Goal: Transaction & Acquisition: Subscribe to service/newsletter

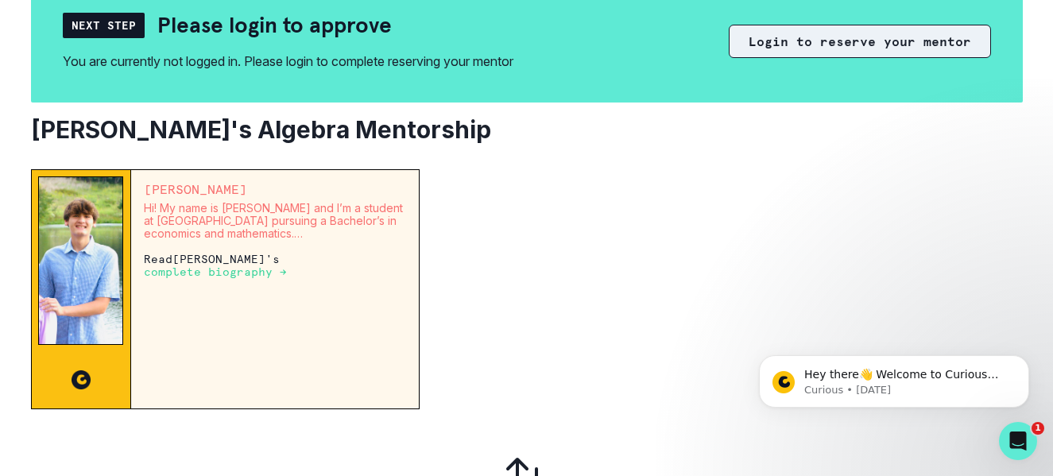
click at [785, 44] on button "Login to reserve your mentor" at bounding box center [860, 41] width 262 height 33
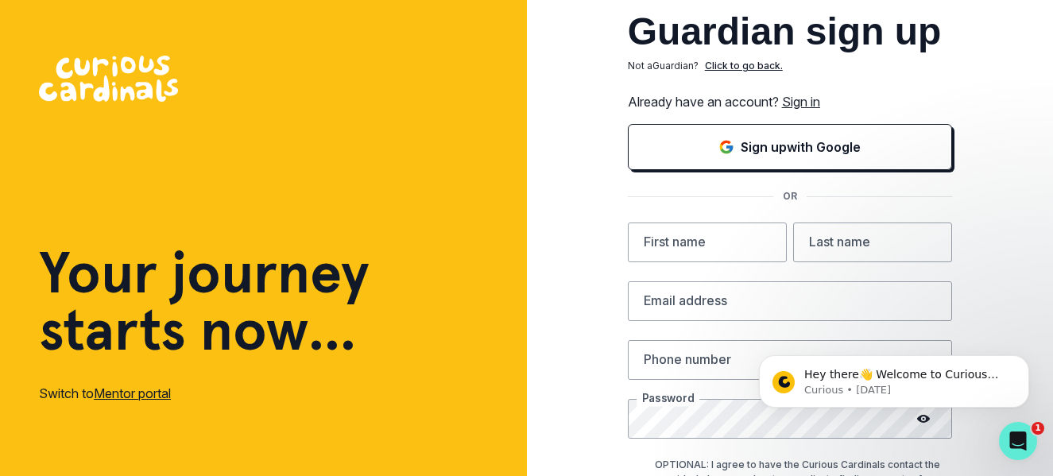
click at [801, 103] on link "Sign in" at bounding box center [801, 102] width 38 height 16
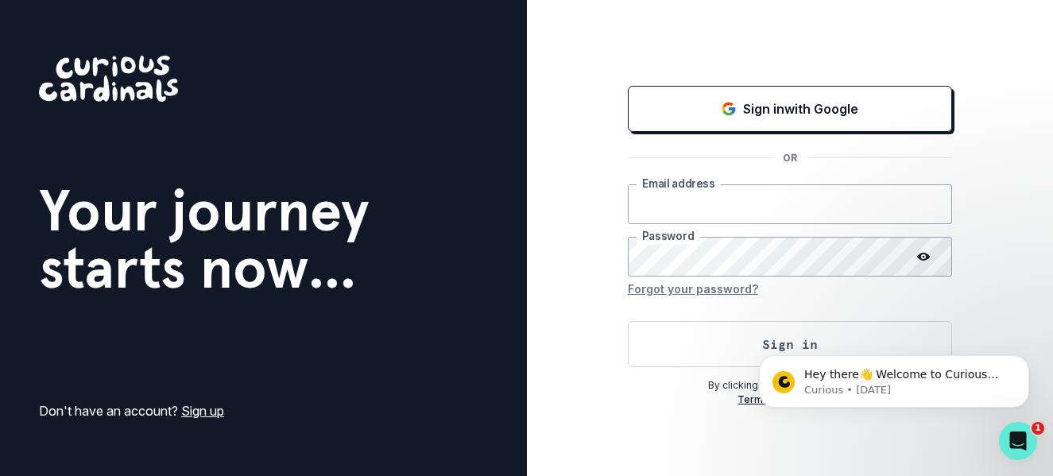
click at [730, 203] on input "email" at bounding box center [790, 204] width 324 height 40
type input "[EMAIL_ADDRESS][DOMAIN_NAME]"
click at [723, 347] on button "Sign in" at bounding box center [790, 344] width 324 height 46
click at [738, 347] on html "Hey there👋 Welcome to Curious Cardinals 🙌 Take a look around! If you have any q…" at bounding box center [894, 377] width 318 height 111
click at [775, 334] on body "Hey there👋 Welcome to Curious Cardinals 🙌 Take a look around! If you have any q…" at bounding box center [894, 377] width 305 height 99
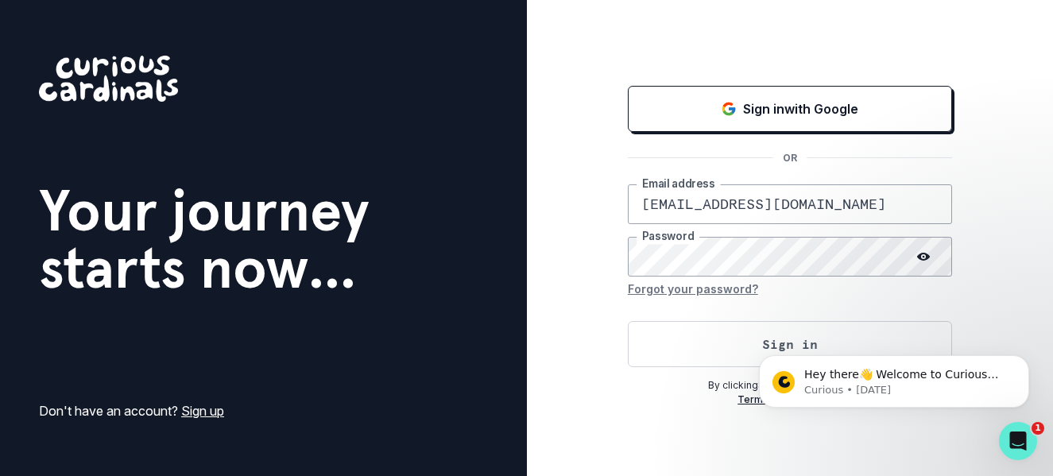
click at [198, 410] on link "Sign up" at bounding box center [202, 411] width 43 height 16
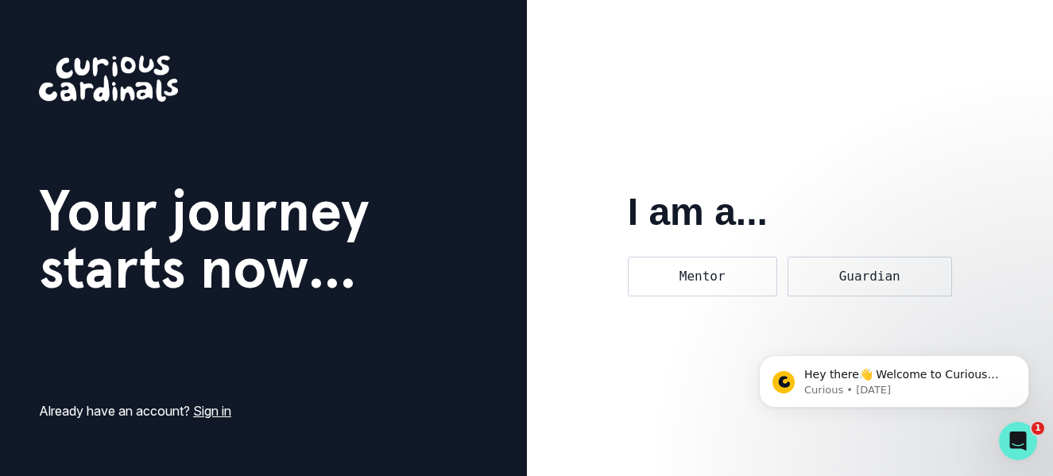
click at [211, 422] on div "Your journey starts now... Already have an account? Sign in" at bounding box center [263, 238] width 527 height 476
click at [215, 409] on link "Sign in" at bounding box center [212, 411] width 38 height 16
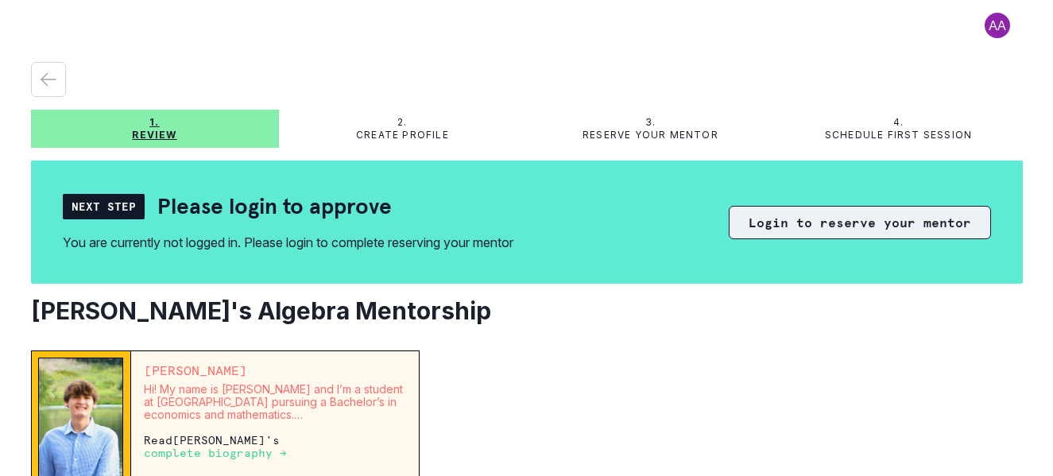
click at [803, 227] on button "Login to reserve your mentor" at bounding box center [860, 222] width 262 height 33
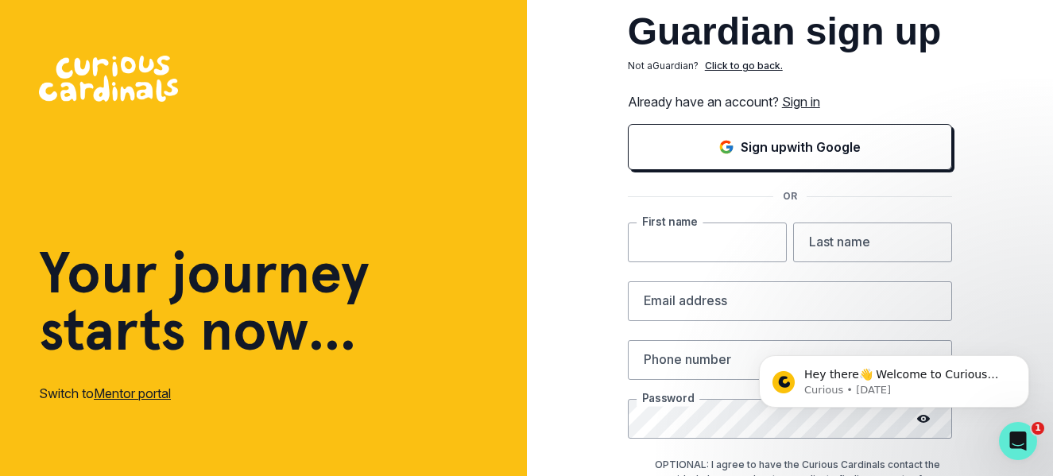
click at [762, 248] on input "text" at bounding box center [707, 243] width 159 height 40
type input "[PERSON_NAME]"
type input "Hawken"
type input "[EMAIL_ADDRESS][DOMAIN_NAME]"
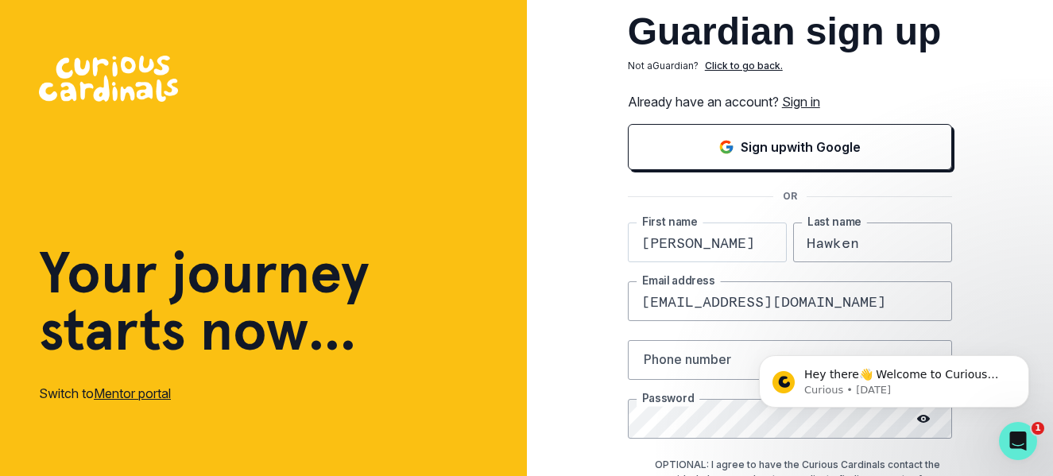
type input "5714516330"
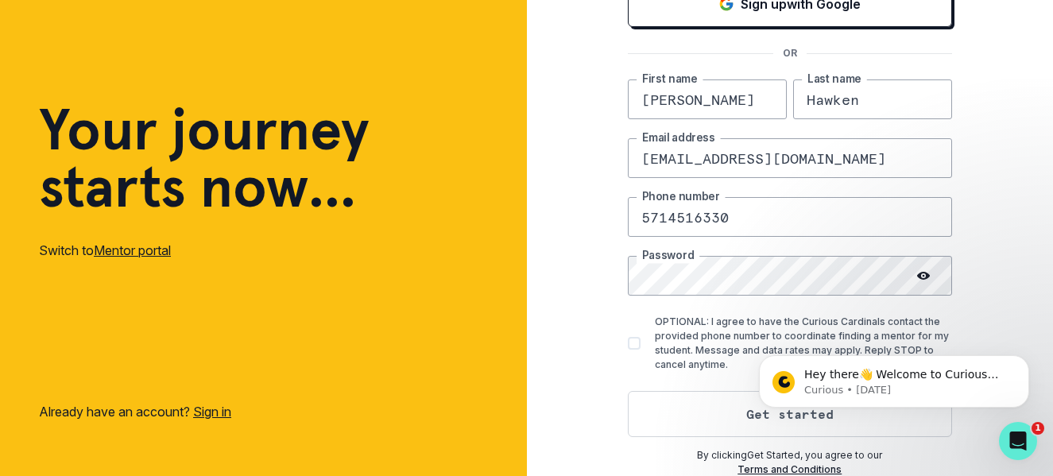
scroll to position [144, 0]
click at [634, 340] on span at bounding box center [634, 342] width 13 height 13
click at [628, 343] on input "OPTIONAL: I agree to have the Curious Cardinals contact the provided phone numb…" at bounding box center [627, 343] width 1 height 1
checkbox input "true"
click at [225, 409] on link "Sign in" at bounding box center [212, 411] width 38 height 16
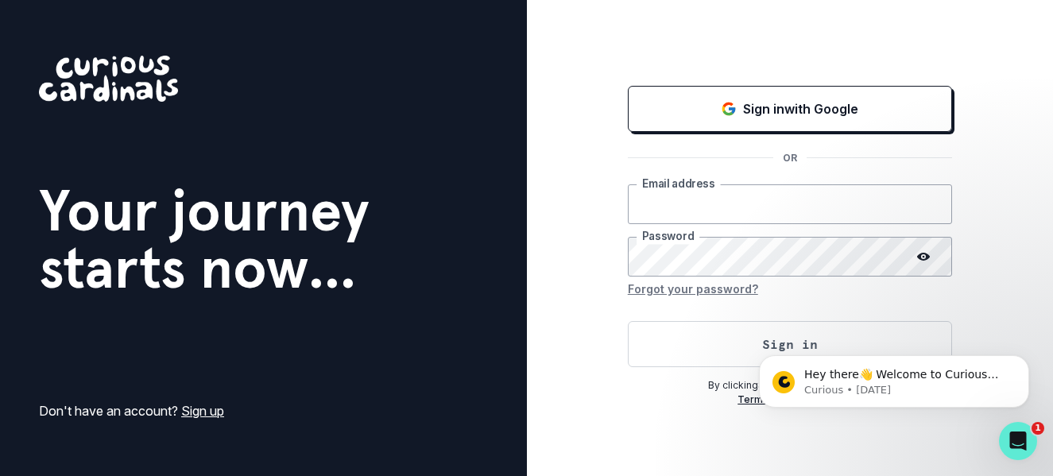
click at [700, 200] on input "email" at bounding box center [790, 204] width 324 height 40
type input "[EMAIL_ADDRESS][DOMAIN_NAME]"
click at [738, 345] on html "Hey there👋 Welcome to Curious Cardinals 🙌 Take a look around! If you have any q…" at bounding box center [894, 377] width 318 height 111
click at [936, 443] on div "Sign in with Google OR [EMAIL_ADDRESS][DOMAIN_NAME] Email address Password Forg…" at bounding box center [790, 238] width 527 height 476
click at [739, 347] on button "Sign in" at bounding box center [790, 344] width 324 height 46
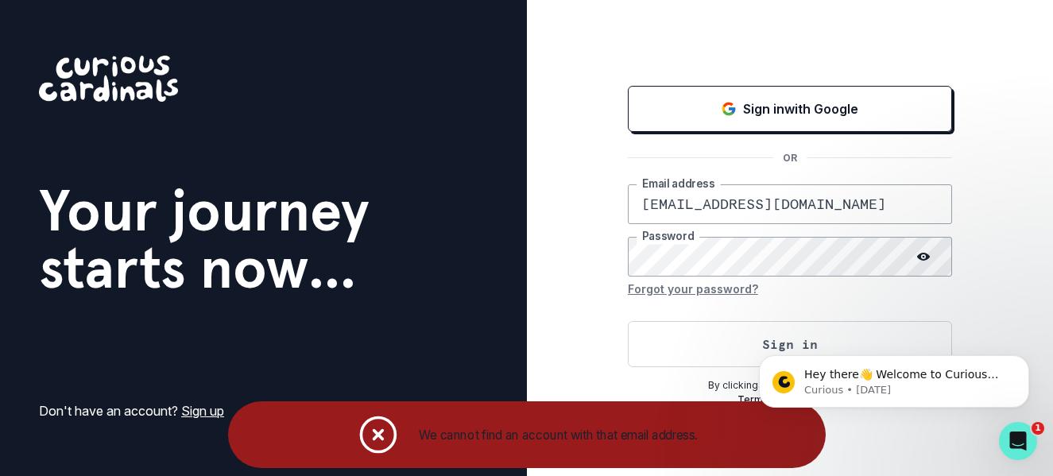
click at [190, 405] on link "Sign up" at bounding box center [202, 411] width 43 height 16
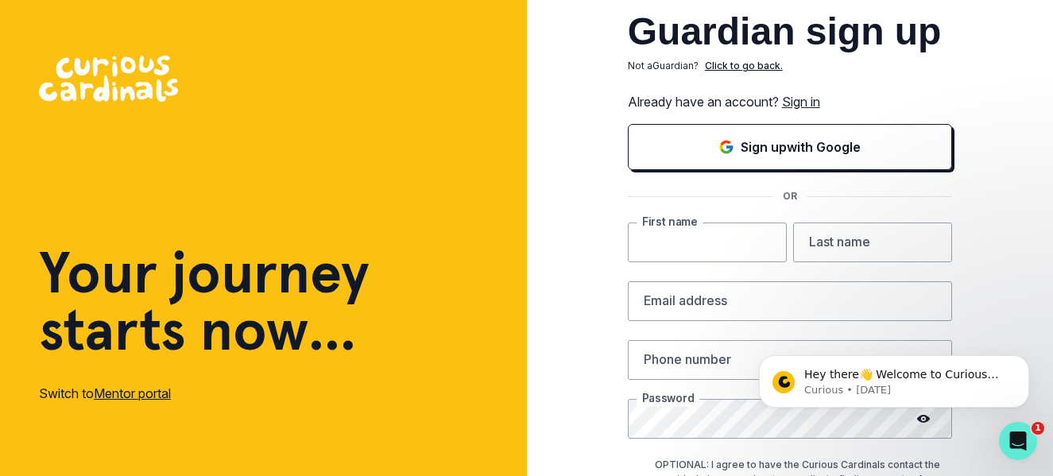
click at [682, 225] on input "text" at bounding box center [707, 243] width 159 height 40
type input "[PERSON_NAME]"
type input "Hawken"
type input "[EMAIL_ADDRESS][DOMAIN_NAME]"
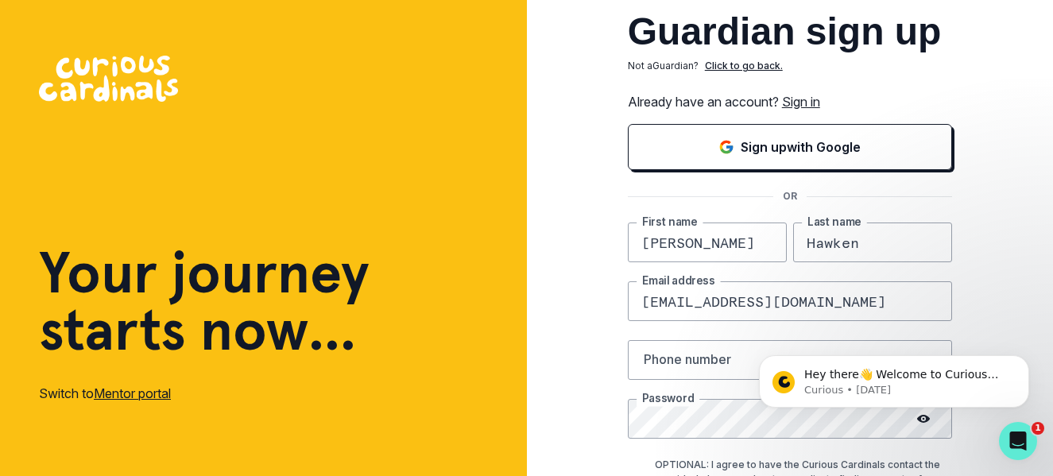
type input "5714516330"
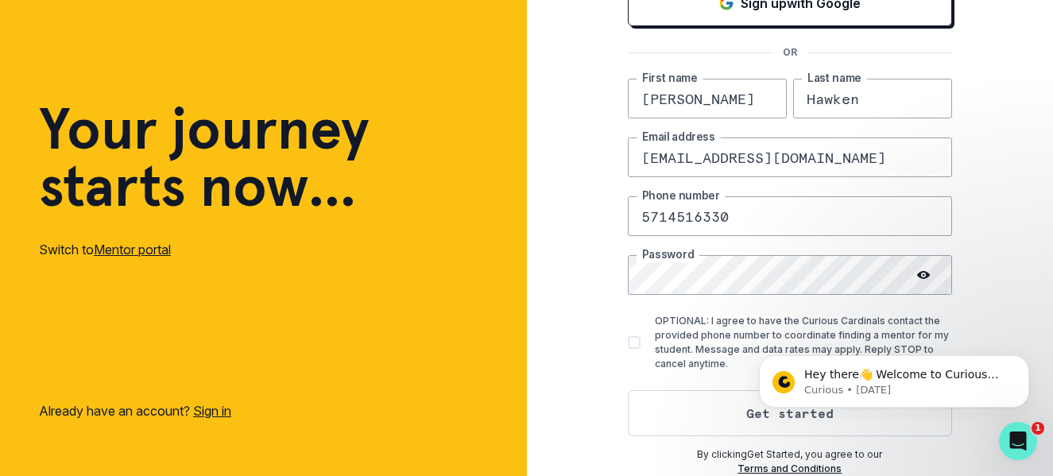
click at [636, 341] on span at bounding box center [634, 342] width 13 height 13
click at [628, 343] on input "OPTIONAL: I agree to have the Curious Cardinals contact the provided phone numb…" at bounding box center [627, 343] width 1 height 1
checkbox input "true"
click at [723, 409] on button "Get started" at bounding box center [790, 413] width 324 height 46
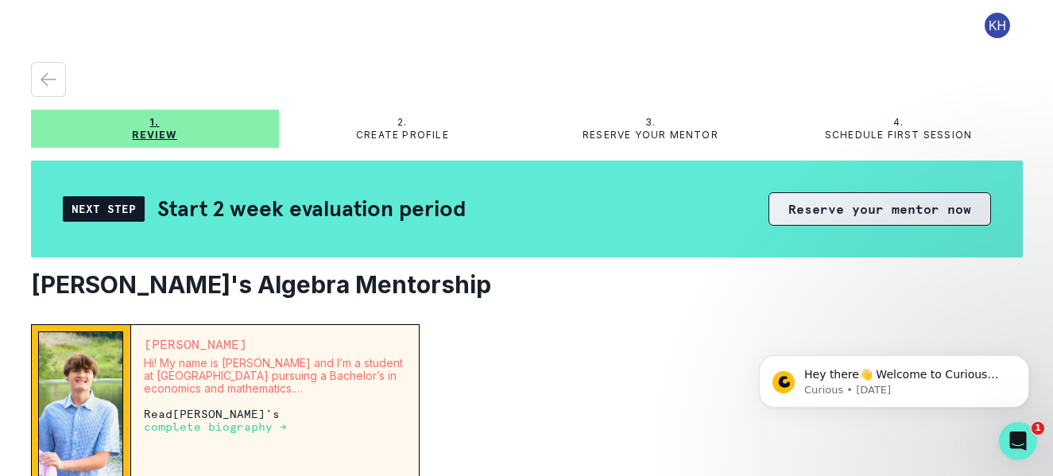
click at [839, 202] on button "Reserve your mentor now" at bounding box center [880, 208] width 223 height 33
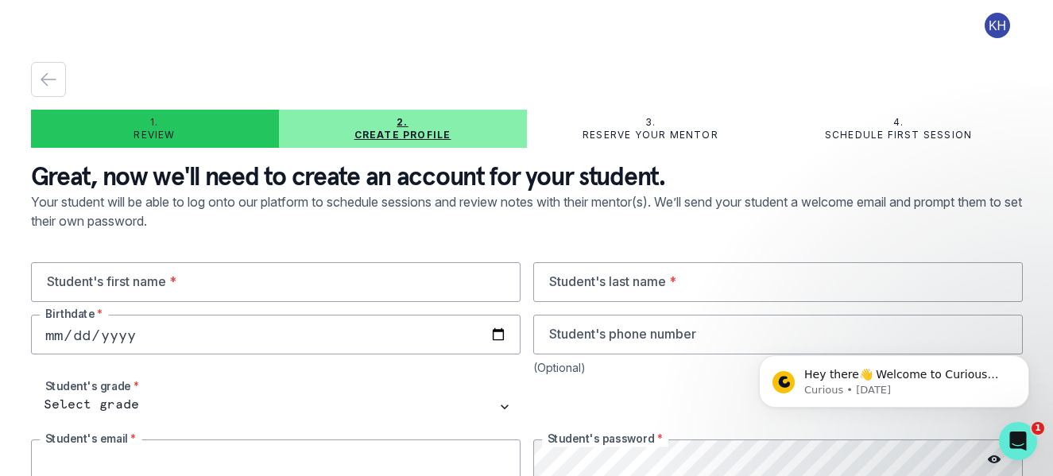
type input "[EMAIL_ADDRESS][DOMAIN_NAME]"
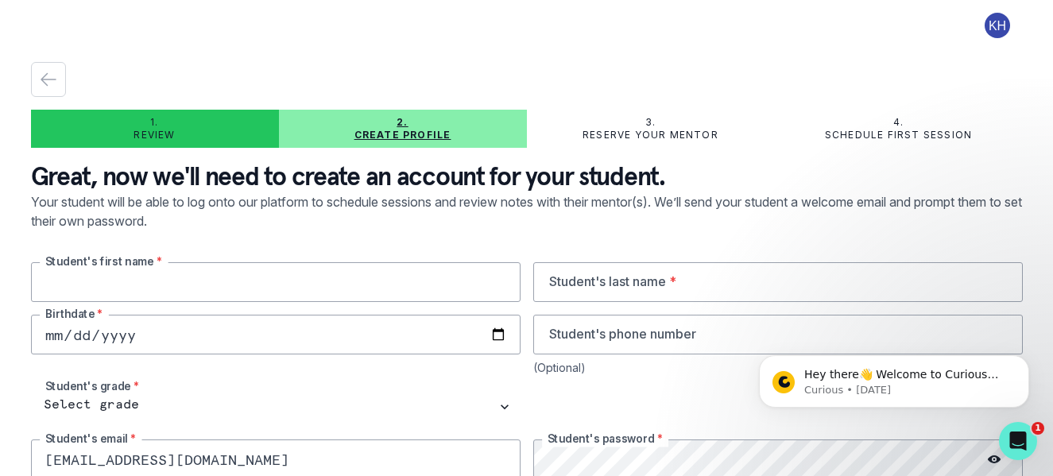
click at [383, 281] on input "text" at bounding box center [276, 282] width 490 height 40
type input "[PERSON_NAME]"
type input "Hawken"
type input "[DATE]"
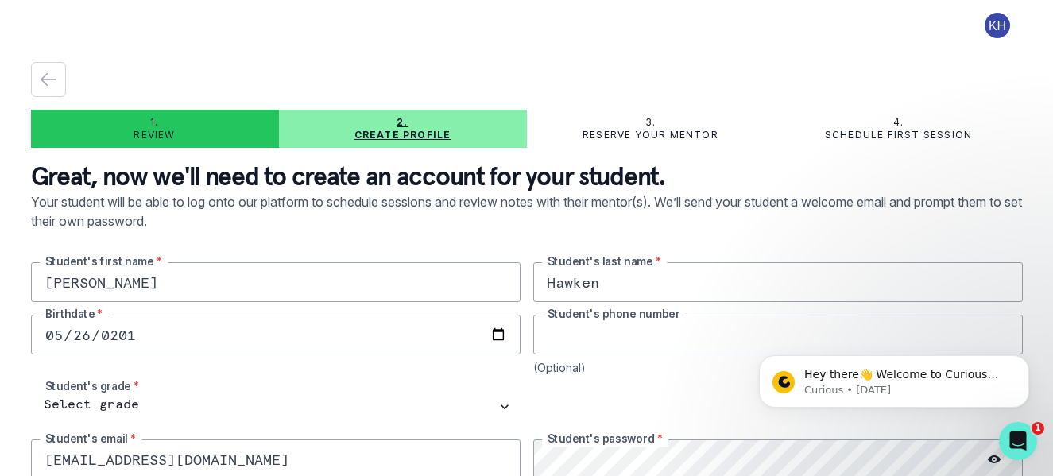
click at [725, 339] on input "tel" at bounding box center [778, 335] width 490 height 40
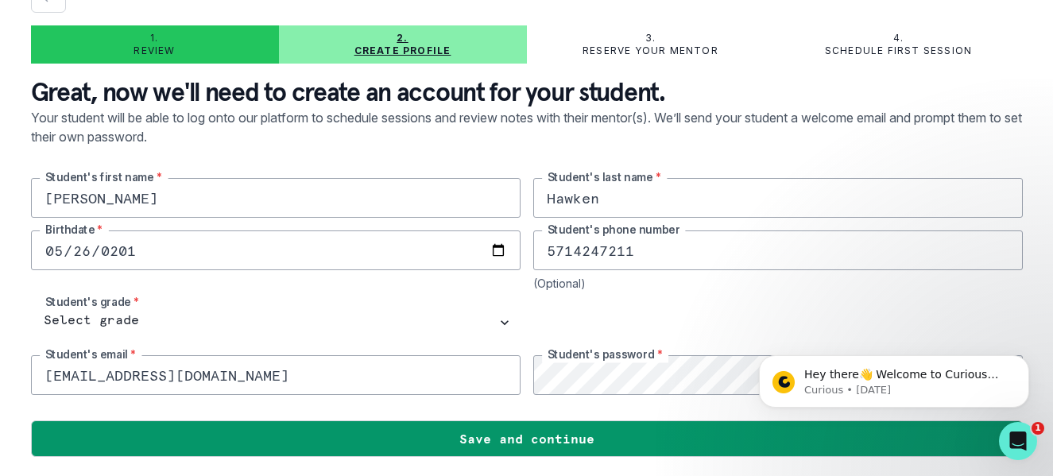
type input "5714247211"
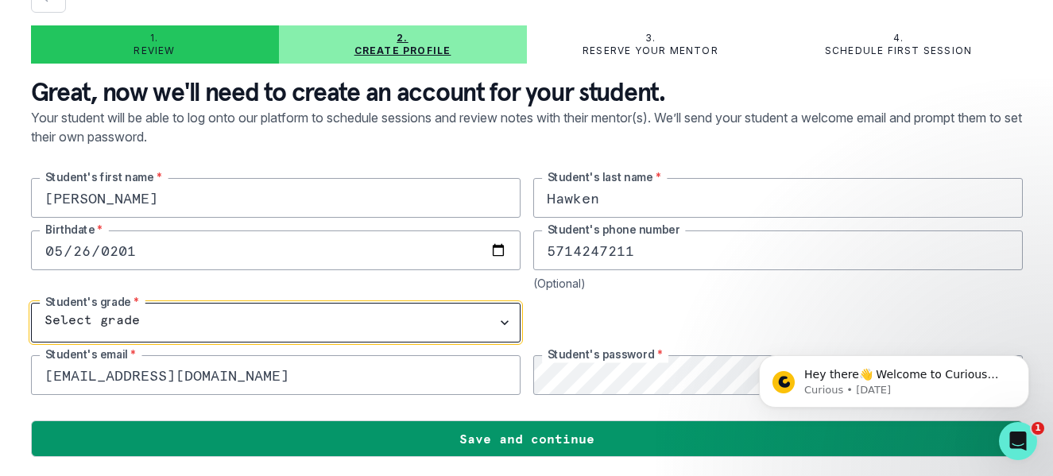
click at [505, 321] on select "Select grade 1st Grade 2nd Grade 3rd Grade 4th Grade 5th Grade 6th Grade 7th Gr…" at bounding box center [276, 323] width 490 height 40
select select "10th Grade"
click at [31, 303] on select "Select grade 1st Grade 2nd Grade 3rd Grade 4th Grade 5th Grade 6th Grade 7th Gr…" at bounding box center [276, 323] width 490 height 40
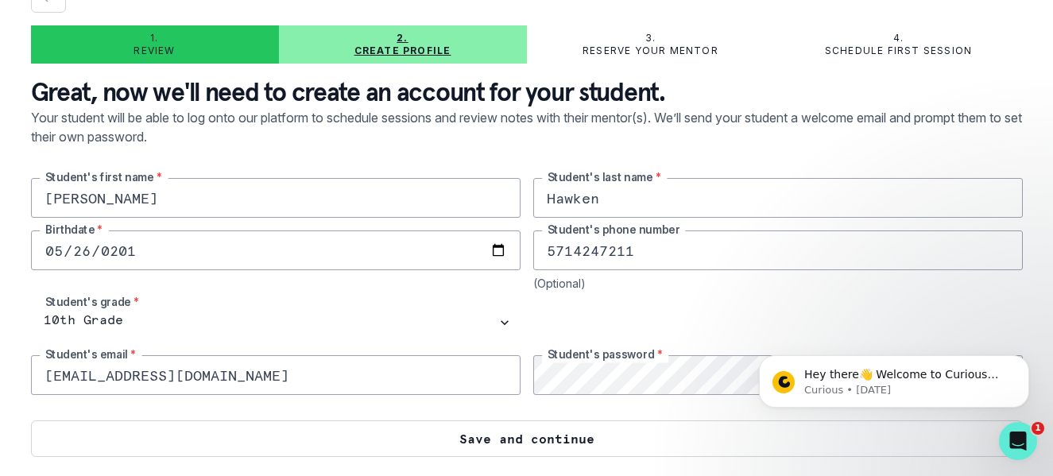
click at [486, 439] on button "Save and continue" at bounding box center [527, 439] width 992 height 37
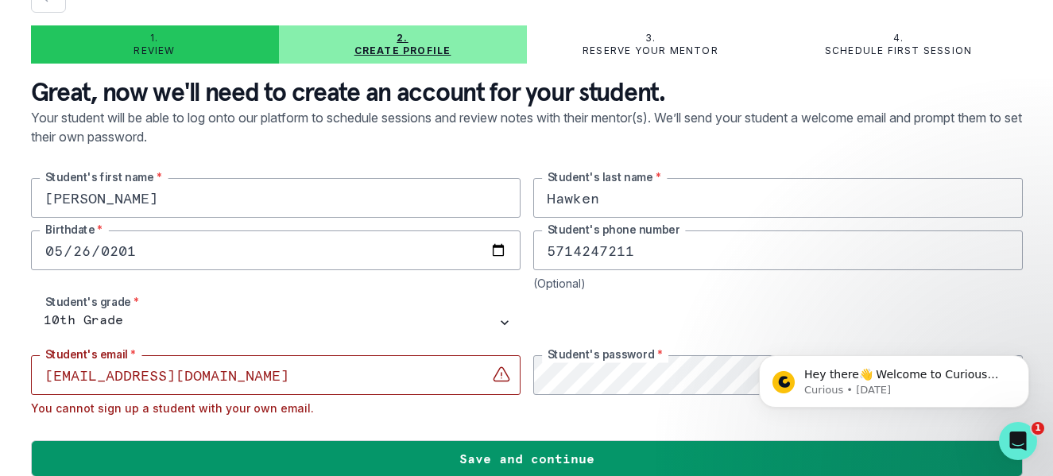
click at [299, 366] on input "[EMAIL_ADDRESS][DOMAIN_NAME]" at bounding box center [276, 375] width 490 height 40
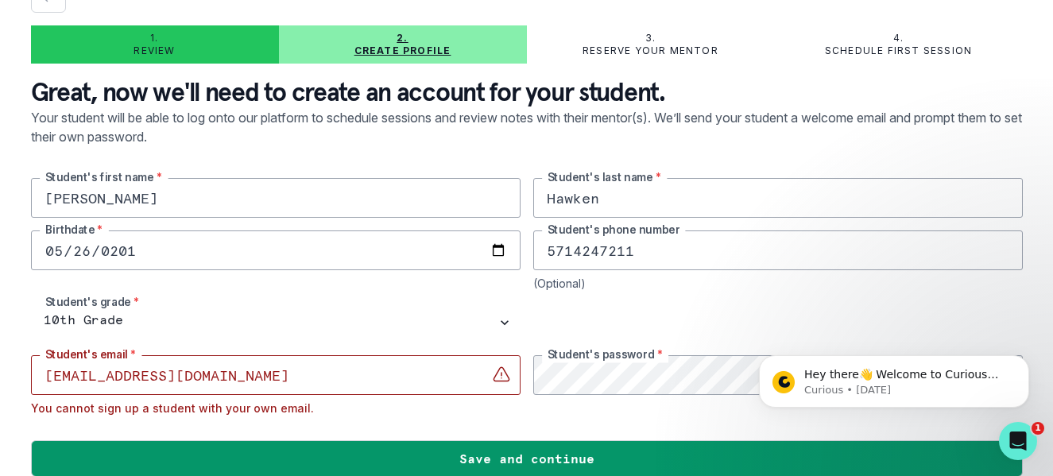
click at [299, 366] on input "[EMAIL_ADDRESS][DOMAIN_NAME]" at bounding box center [276, 375] width 490 height 40
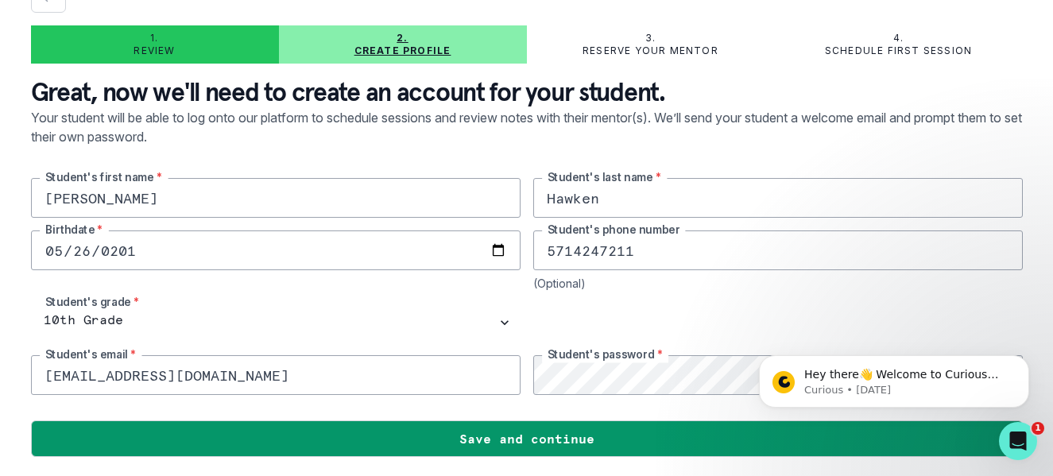
type input "[EMAIL_ADDRESS][DOMAIN_NAME]"
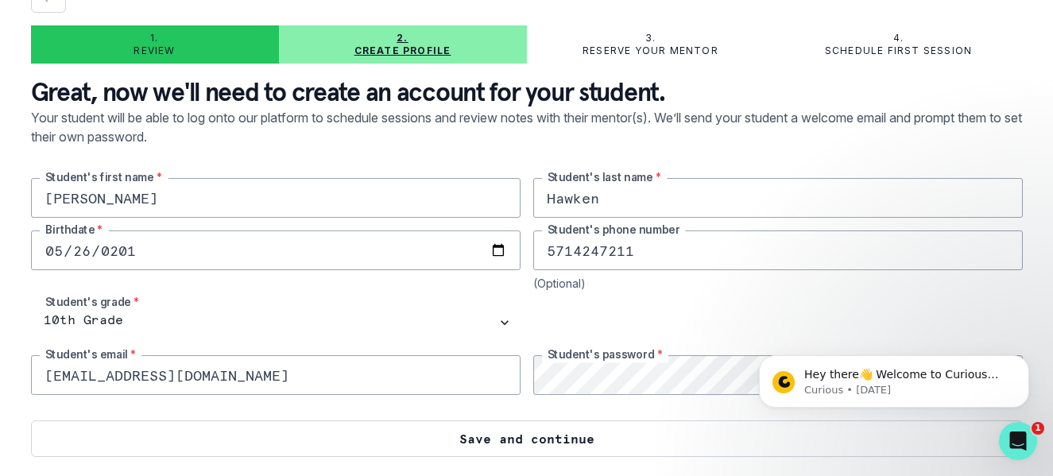
click at [650, 436] on button "Save and continue" at bounding box center [527, 439] width 992 height 37
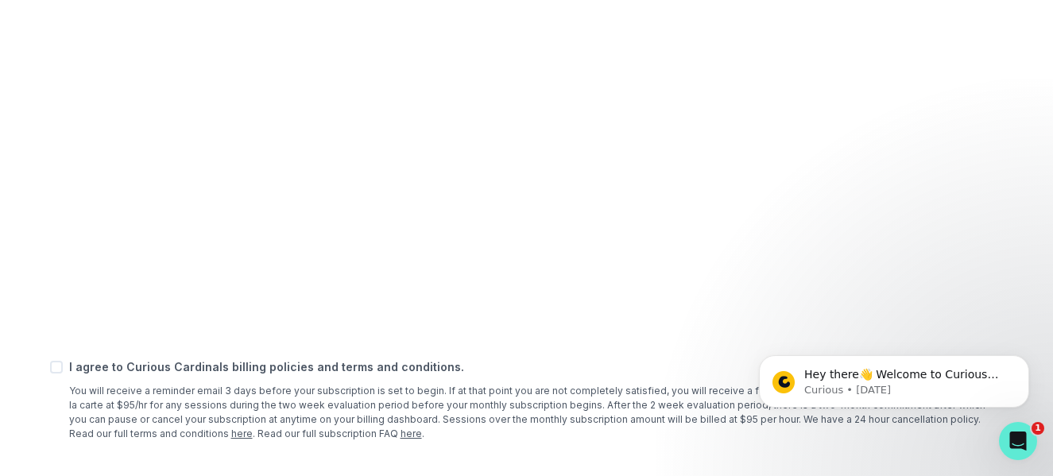
scroll to position [711, 0]
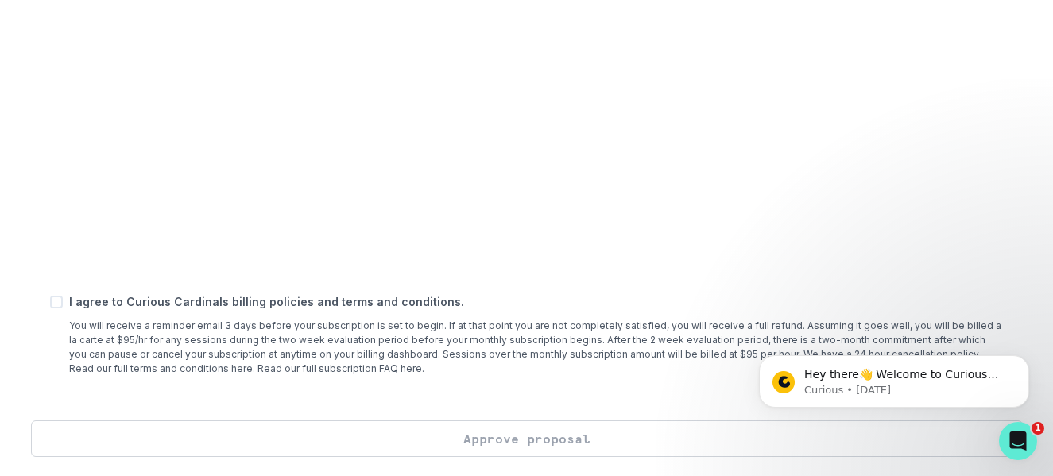
click at [54, 299] on span at bounding box center [56, 302] width 13 height 13
click at [50, 302] on input "checkbox" at bounding box center [49, 302] width 1 height 1
checkbox input "true"
click at [488, 443] on button "Approve proposal" at bounding box center [527, 439] width 992 height 37
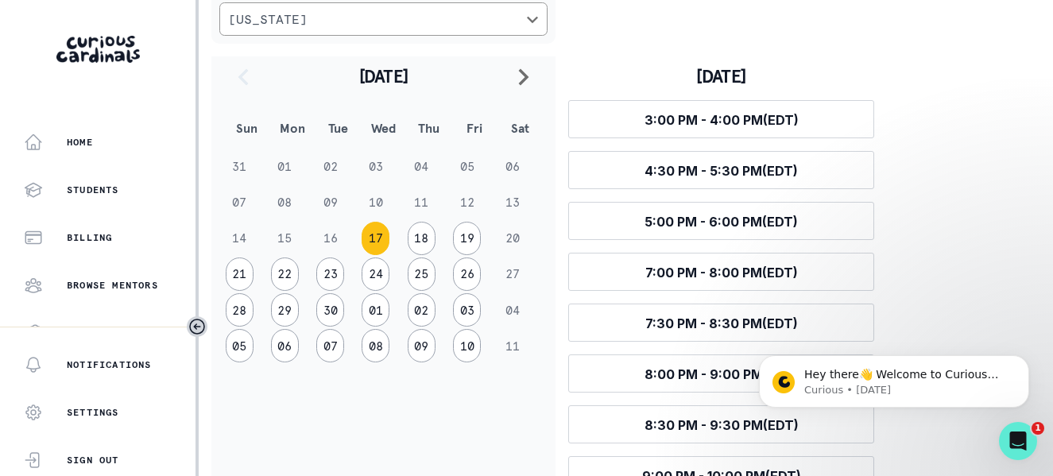
scroll to position [257, 0]
